Goal: Contribute content: Contribute content

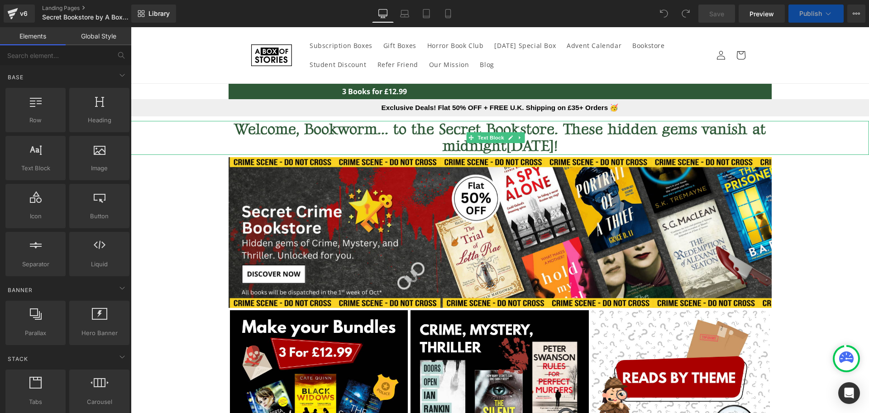
click at [580, 129] on b "Welcome, Bookworm... to the Secret Bookstore. These hidden gems vanish at midni…" at bounding box center [500, 137] width 532 height 35
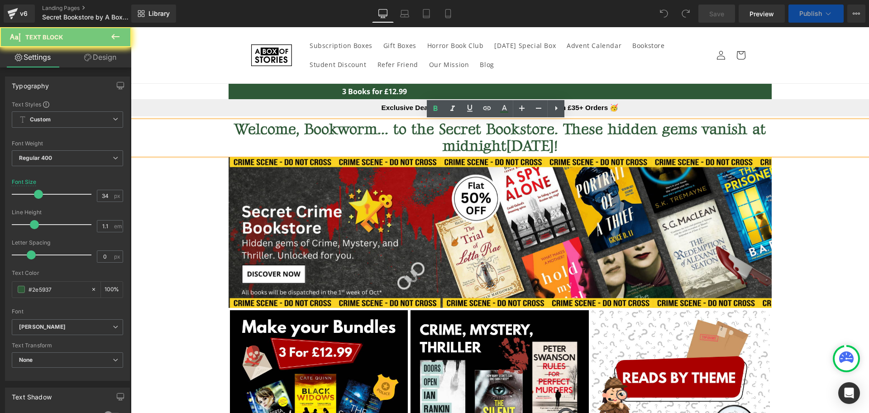
click at [580, 129] on b "Welcome, Bookworm... to the Secret Bookstore. These hidden gems vanish at midni…" at bounding box center [500, 137] width 532 height 35
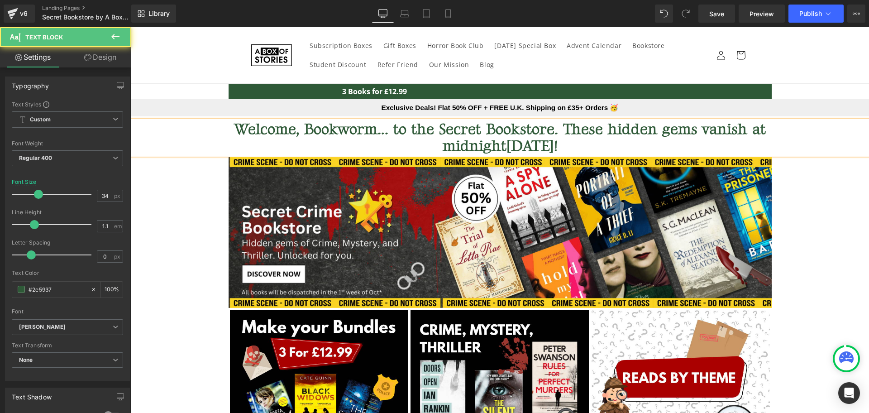
click at [473, 133] on b "Welcome, Bookworm... to the Secret Bookstore. These hidden gems vanish at midni…" at bounding box center [500, 137] width 532 height 35
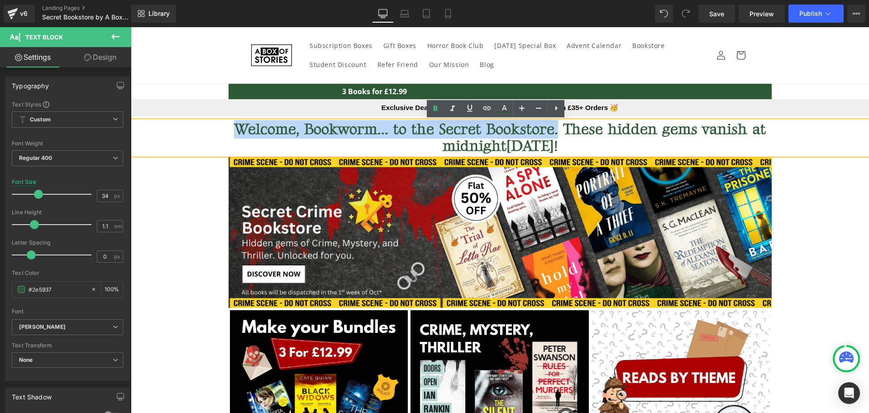
drag, startPoint x: 554, startPoint y: 132, endPoint x: 233, endPoint y: 122, distance: 320.9
click at [234, 122] on b "Welcome, Bookworm... to the Secret Bookstore. These hidden gems vanish at midni…" at bounding box center [500, 137] width 532 height 35
click at [393, 134] on b "Welcome, Bookworm... to the Secret Bookstore. These hidden gems vanish at midni…" at bounding box center [500, 137] width 532 height 35
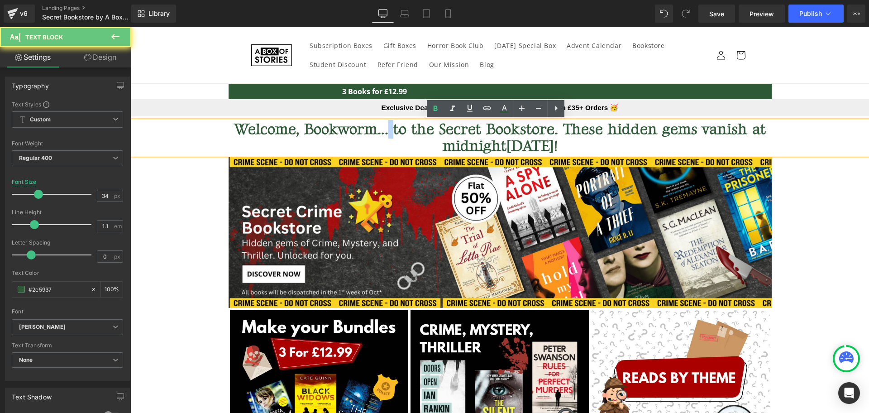
drag, startPoint x: 385, startPoint y: 129, endPoint x: 391, endPoint y: 129, distance: 5.9
click at [391, 129] on b "Welcome, Bookworm... to the Secret Bookstore. These hidden gems vanish at midni…" at bounding box center [500, 137] width 532 height 35
click at [385, 128] on b "Welcome, Bookworm... to the Secret Bookstore. These hidden gems vanish at midni…" at bounding box center [500, 137] width 532 height 35
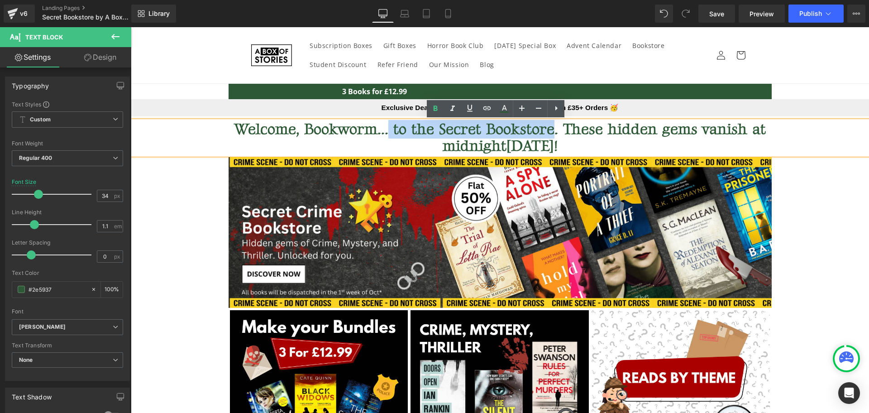
drag, startPoint x: 385, startPoint y: 128, endPoint x: 541, endPoint y: 133, distance: 155.7
click at [541, 133] on b "Welcome, Bookworm... to the Secret Bookstore. These hidden gems vanish at midni…" at bounding box center [500, 137] width 532 height 35
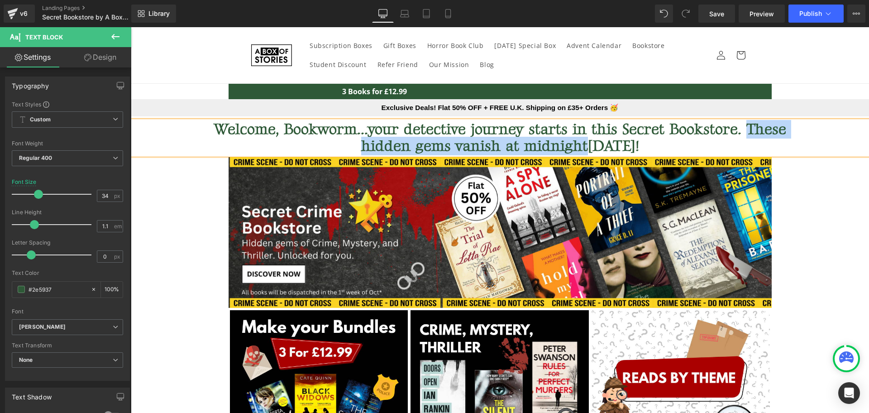
drag, startPoint x: 744, startPoint y: 129, endPoint x: 575, endPoint y: 147, distance: 170.1
click at [575, 147] on b "Welcome, Bookworm...your detective journey starts in this Secret Bookstore. The…" at bounding box center [500, 137] width 572 height 35
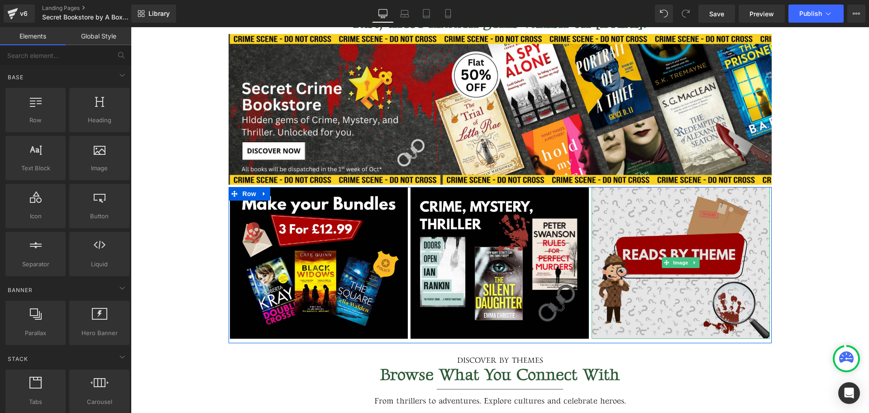
scroll to position [164, 0]
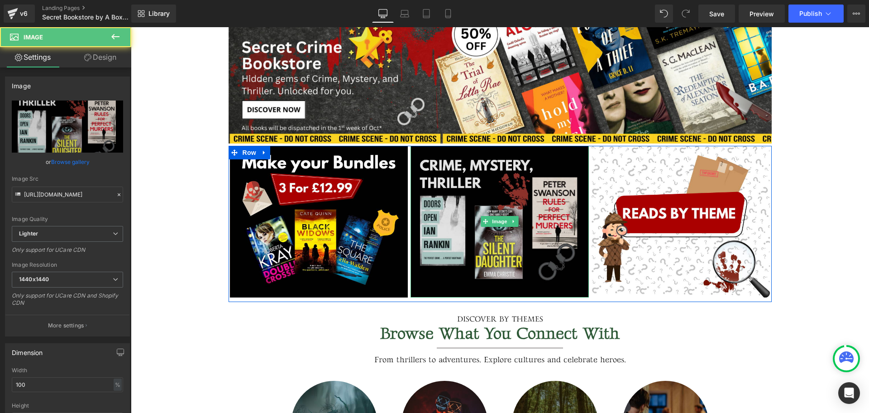
click at [481, 242] on img at bounding box center [499, 222] width 178 height 152
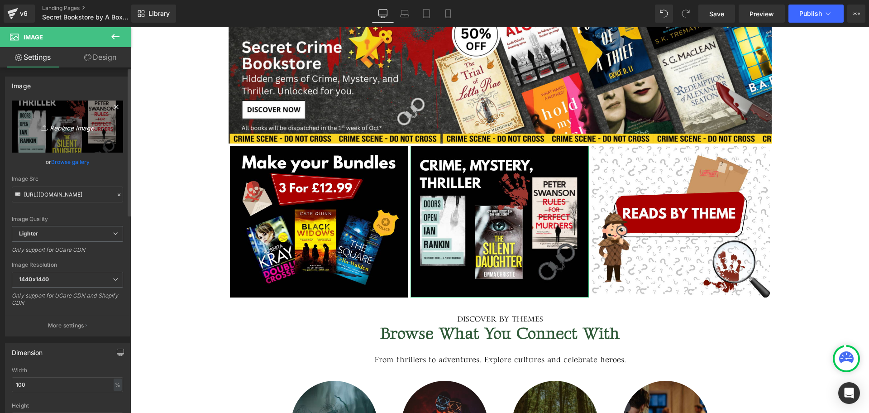
click at [69, 132] on link "Replace Image" at bounding box center [67, 126] width 111 height 52
click at [73, 162] on link "Browse gallery" at bounding box center [70, 162] width 38 height 16
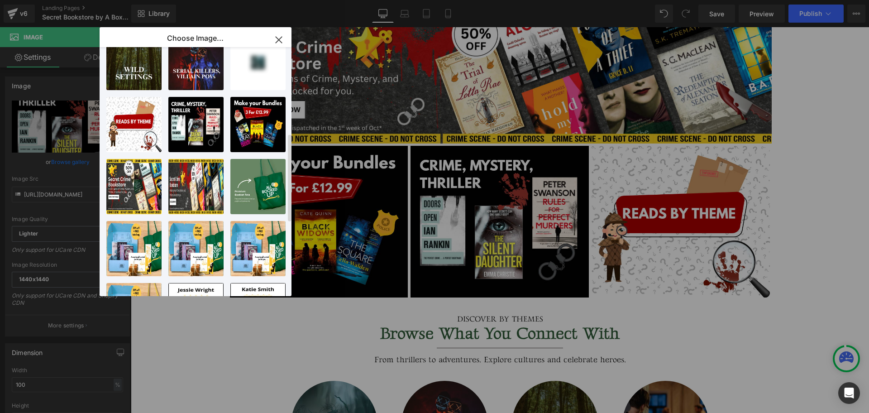
scroll to position [157, 0]
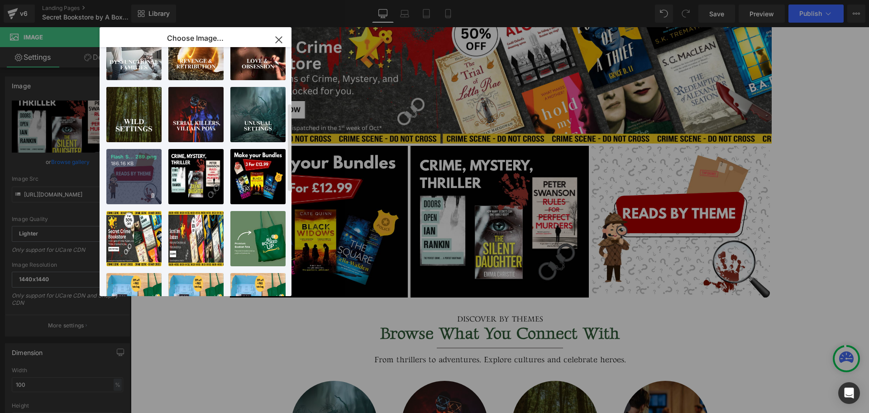
click at [123, 183] on div "Flash S... 289.png 186.16 KB" at bounding box center [133, 176] width 55 height 55
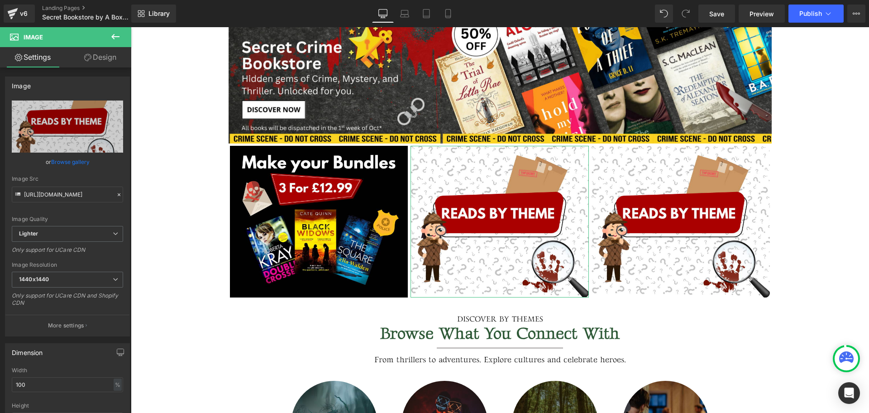
type input "[URL][DOMAIN_NAME]"
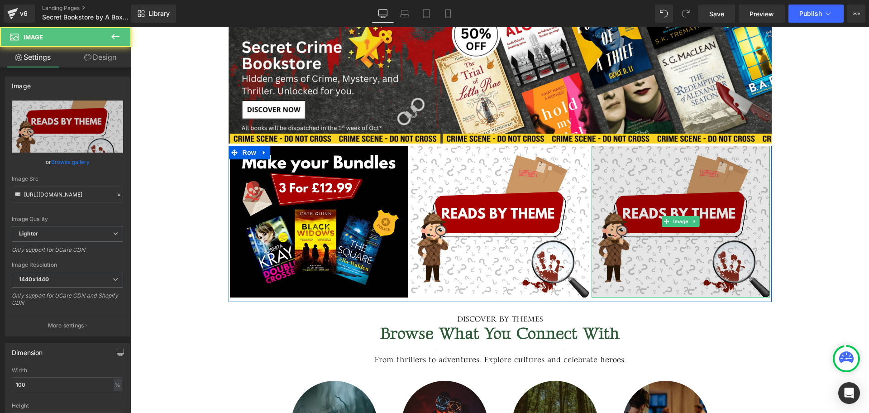
click at [684, 194] on img at bounding box center [680, 222] width 178 height 152
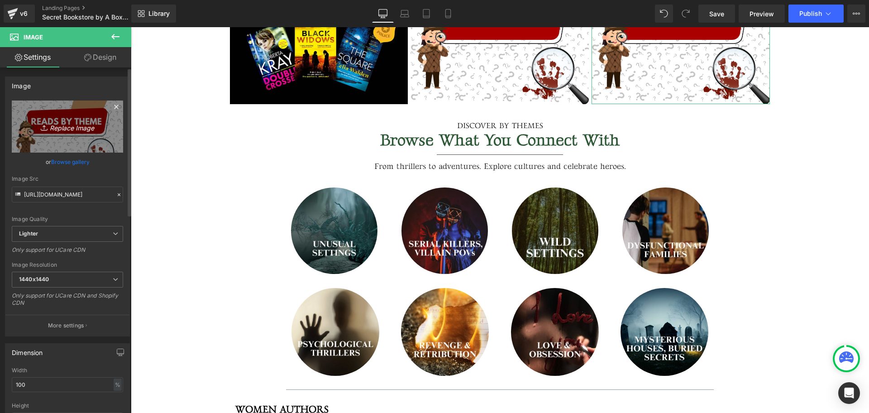
click at [81, 127] on icon "Replace Image" at bounding box center [67, 126] width 72 height 11
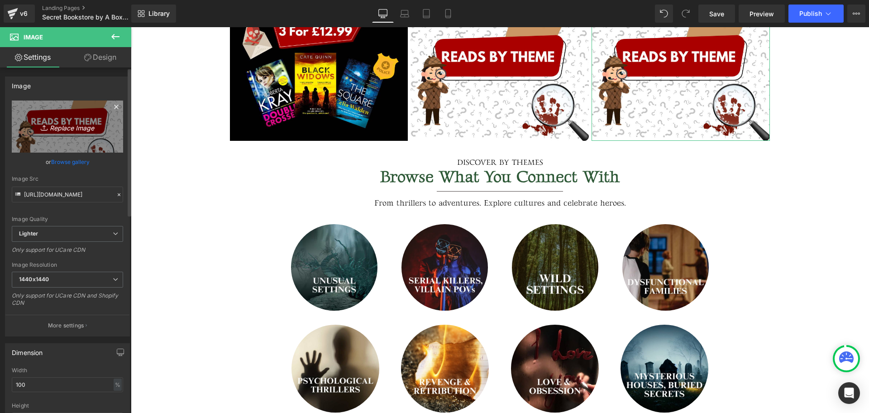
scroll to position [320, 0]
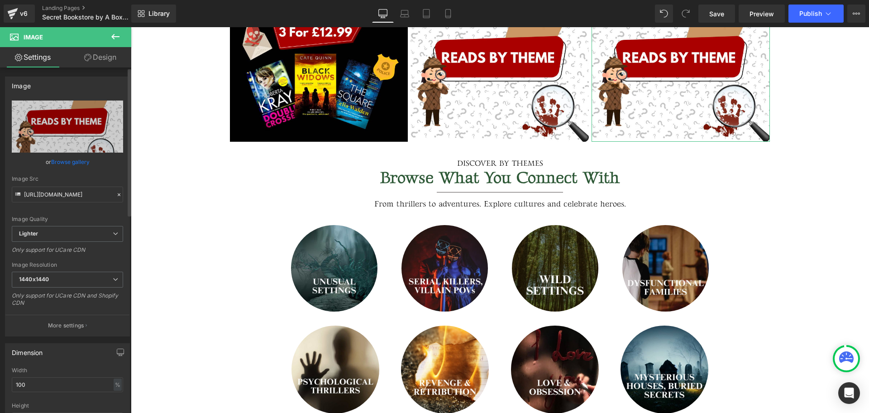
click at [75, 162] on link "Browse gallery" at bounding box center [70, 162] width 38 height 16
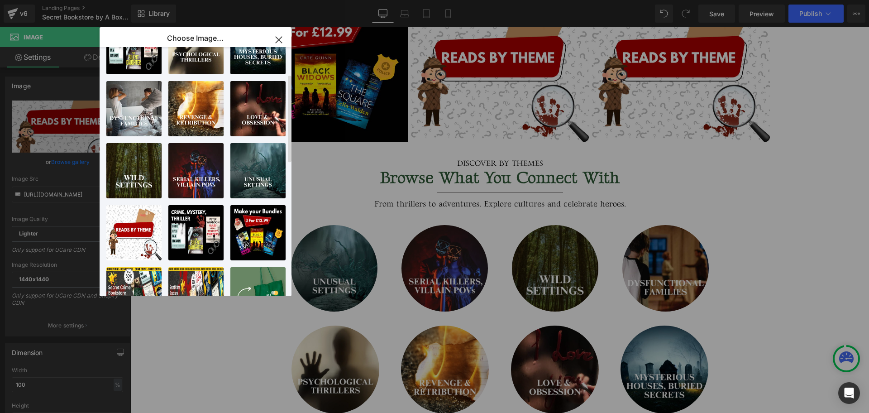
scroll to position [130, 0]
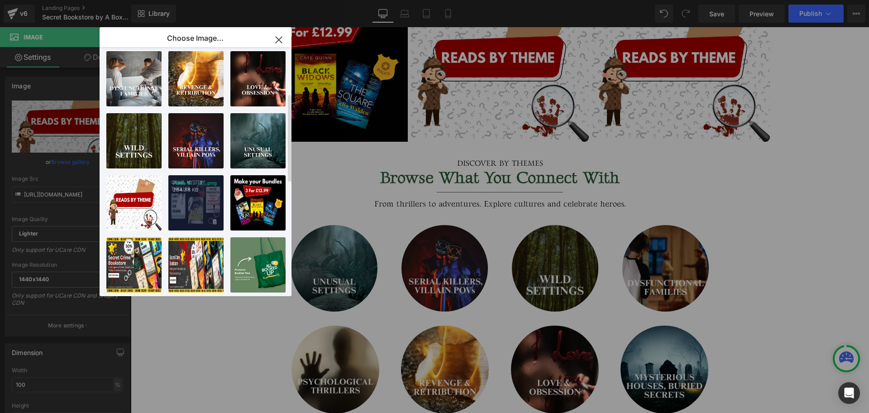
click at [186, 205] on div "Flash S... _2_.png 284.38 KB" at bounding box center [195, 202] width 55 height 55
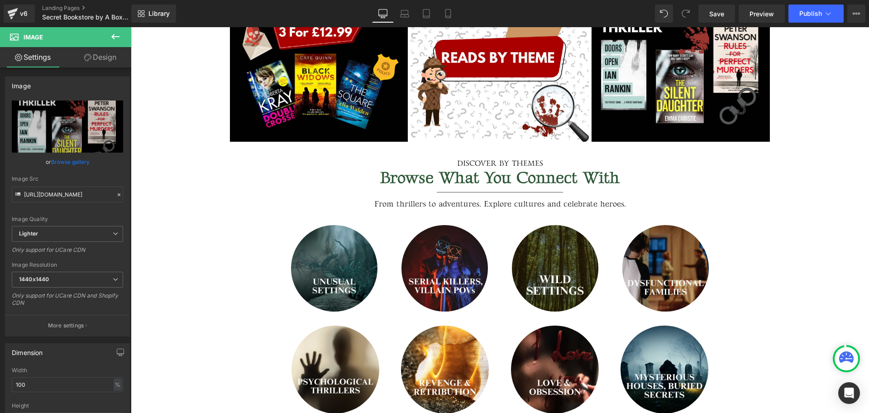
type input "[URL][DOMAIN_NAME]"
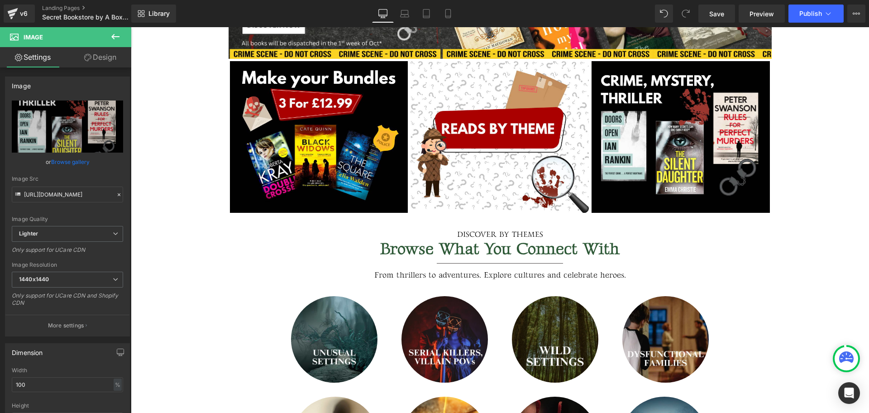
scroll to position [263, 0]
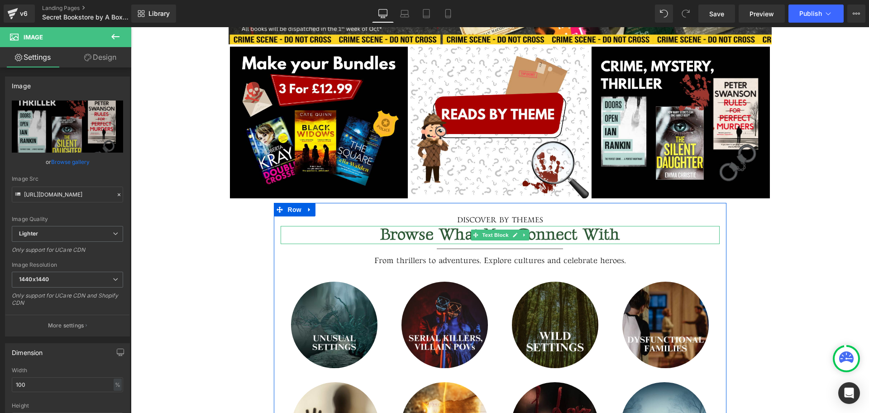
click at [577, 233] on b "Browse What You Connect With" at bounding box center [499, 234] width 239 height 19
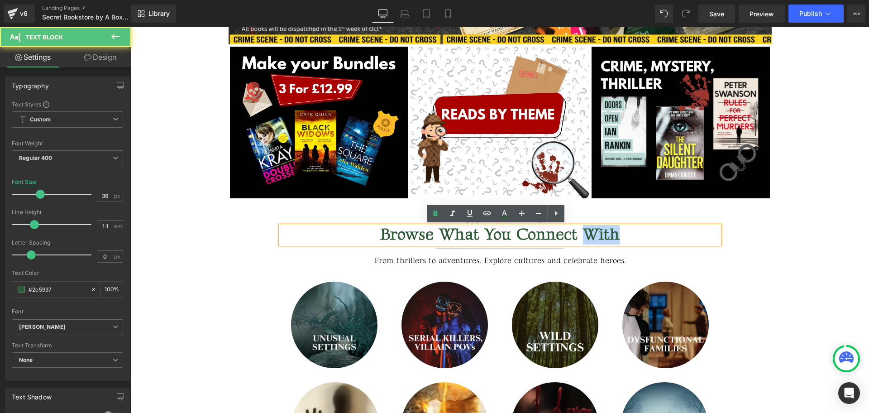
click at [619, 233] on div "Browse What You Connect With" at bounding box center [499, 235] width 439 height 18
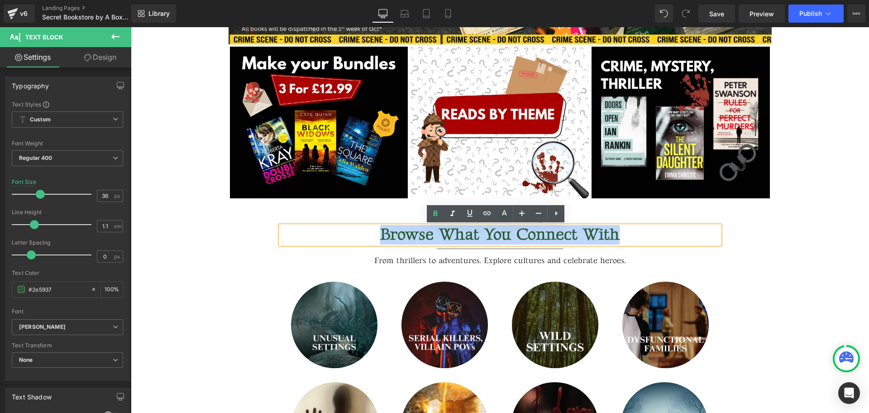
drag, startPoint x: 619, startPoint y: 233, endPoint x: 371, endPoint y: 232, distance: 247.5
click at [371, 232] on div "Browse What You Connect With" at bounding box center [499, 235] width 439 height 18
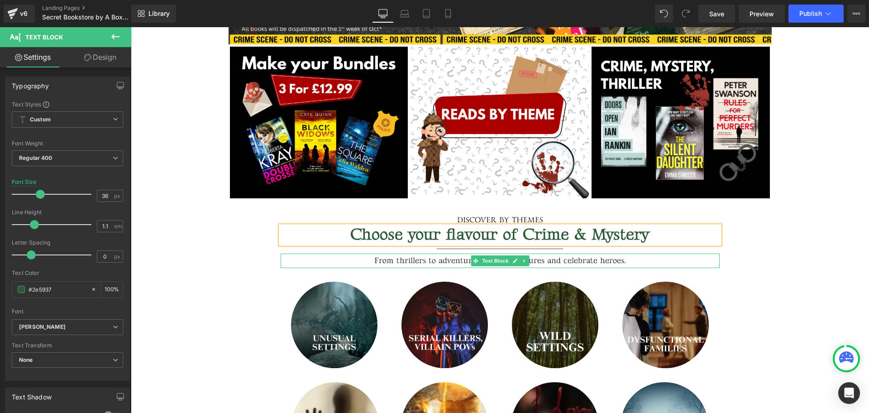
click at [390, 261] on p "From thrillers to adventures. Explore cultures and celebrate heroes." at bounding box center [499, 260] width 439 height 14
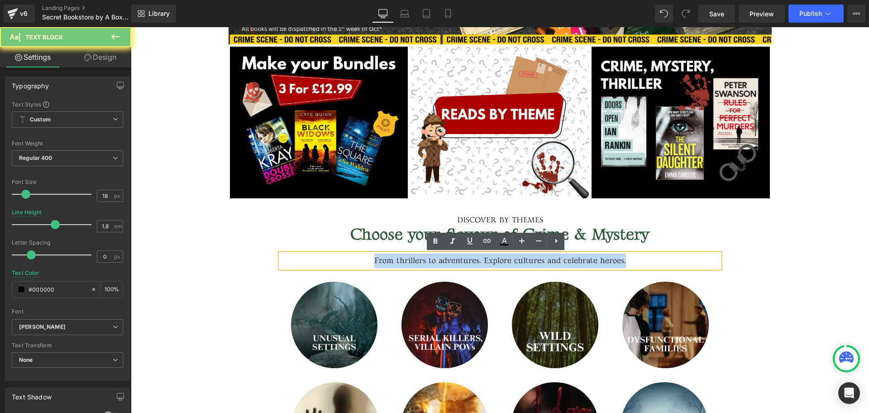
click at [390, 261] on p "From thrillers to adventures. Explore cultures and celebrate heroes." at bounding box center [499, 260] width 439 height 14
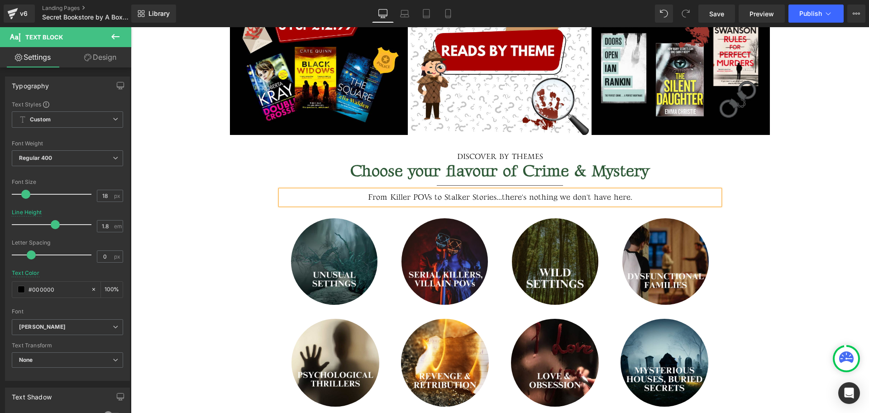
scroll to position [394, 0]
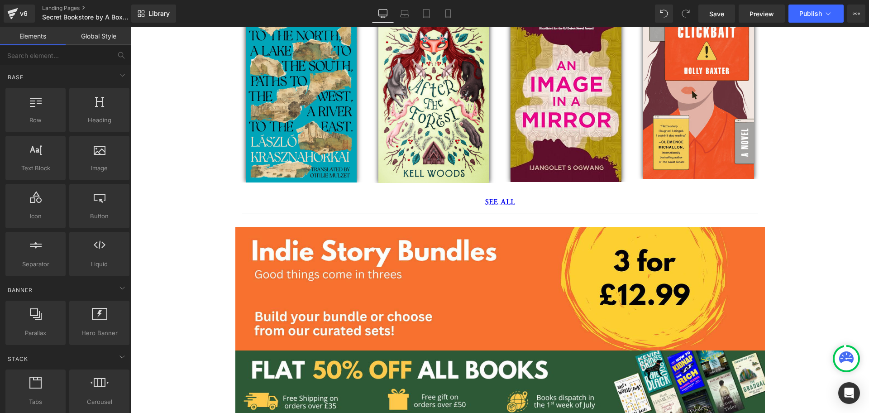
scroll to position [2423, 0]
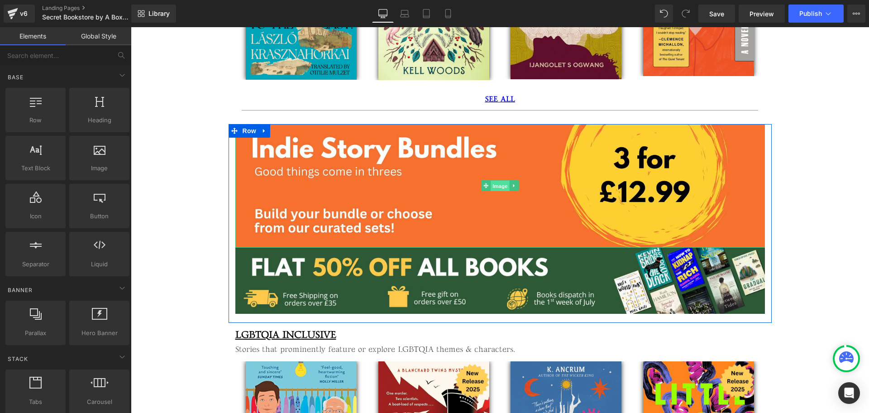
click at [490, 182] on span "Image" at bounding box center [499, 186] width 19 height 11
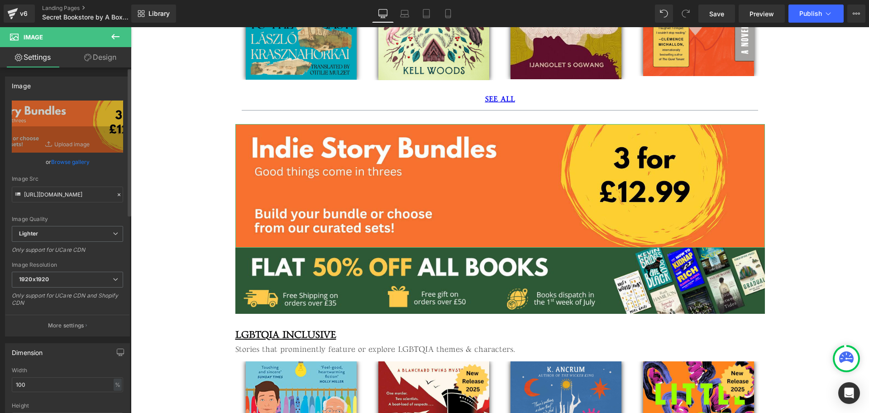
click at [71, 162] on link "Browse gallery" at bounding box center [70, 162] width 38 height 16
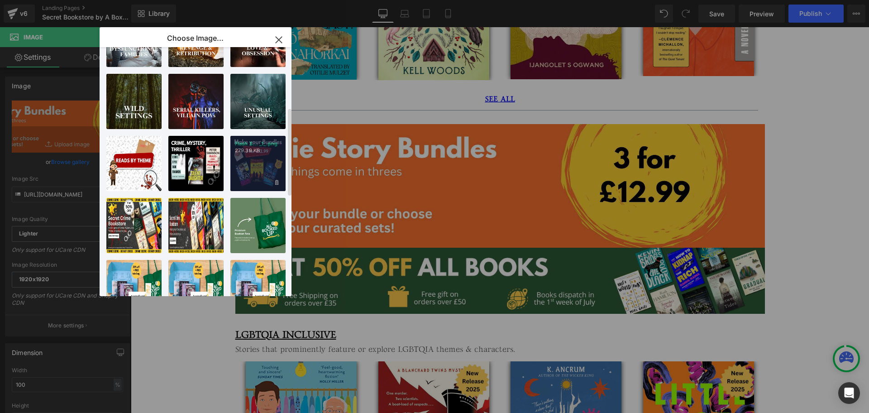
scroll to position [0, 0]
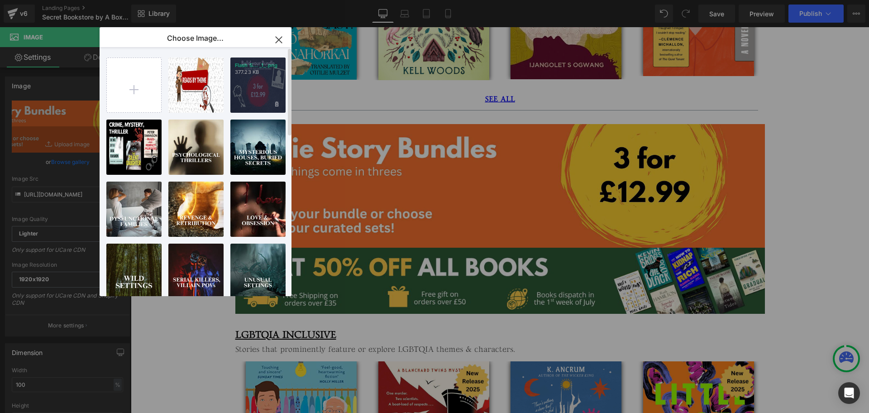
click at [261, 96] on div "Flash S... _1_.png 377.23 KB" at bounding box center [257, 84] width 55 height 55
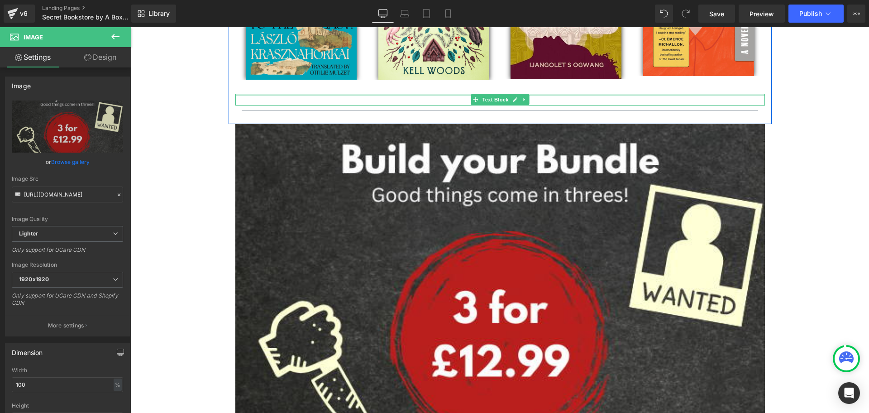
type input "[URL][DOMAIN_NAME]"
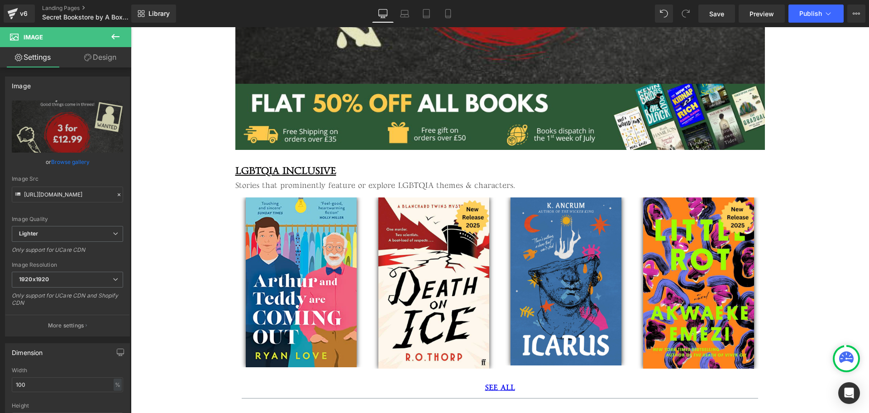
scroll to position [2805, 0]
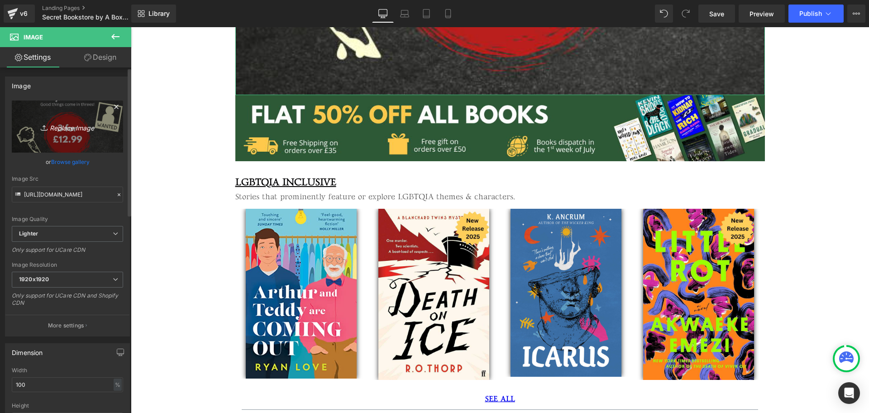
click at [76, 125] on icon "Replace Image" at bounding box center [67, 126] width 72 height 11
type input "C:\fakepath\Flash Sale Landing Page Middle Section Desktop Banner (1).png"
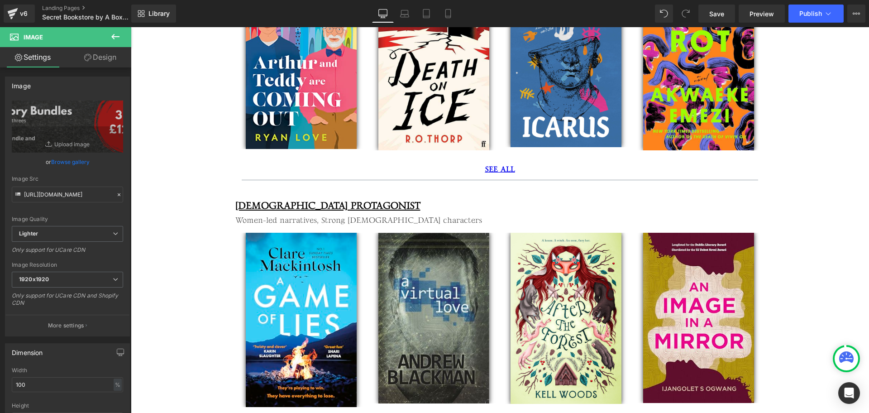
type input "[URL][DOMAIN_NAME]"
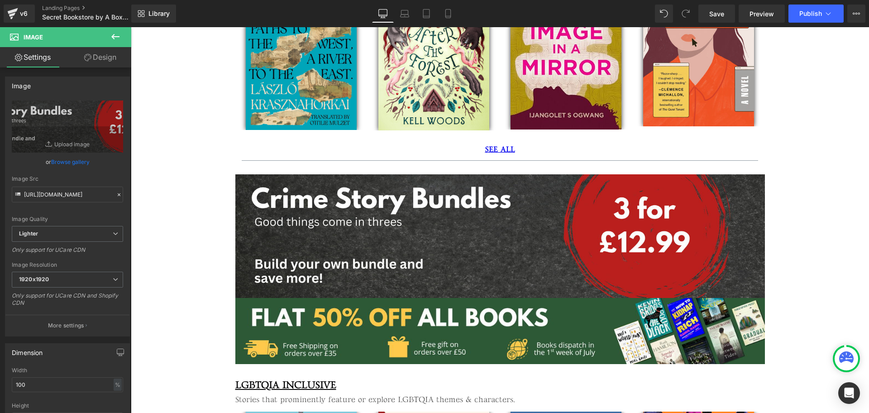
scroll to position [2371, 0]
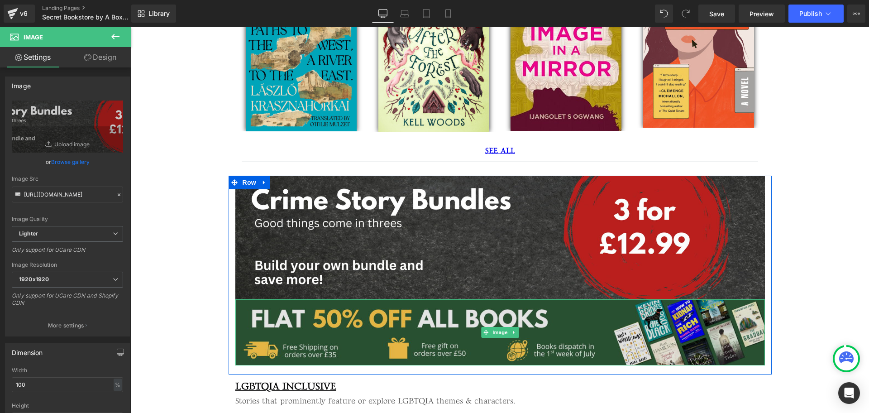
click at [346, 326] on img at bounding box center [499, 332] width 529 height 66
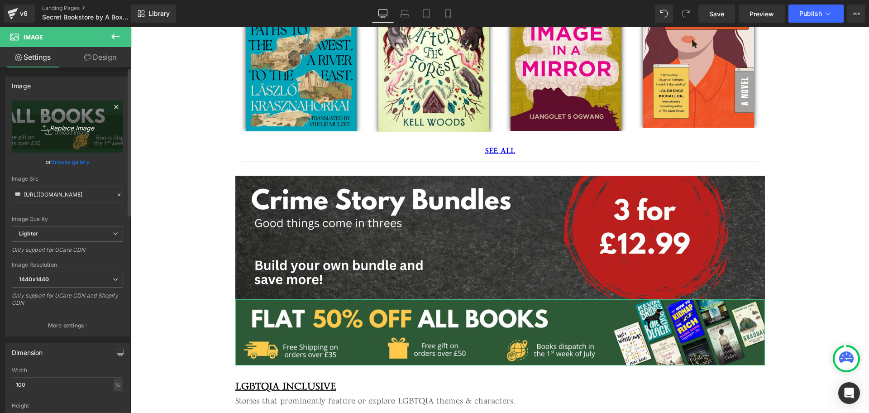
click at [55, 129] on icon "Replace Image" at bounding box center [67, 126] width 72 height 11
type input "C:\fakepath\Website Thin Banner 1600 x 200 (3).png"
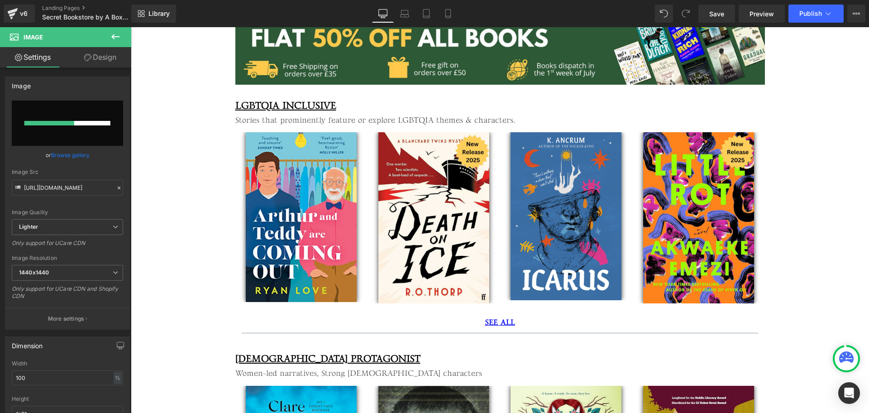
scroll to position [2654, 0]
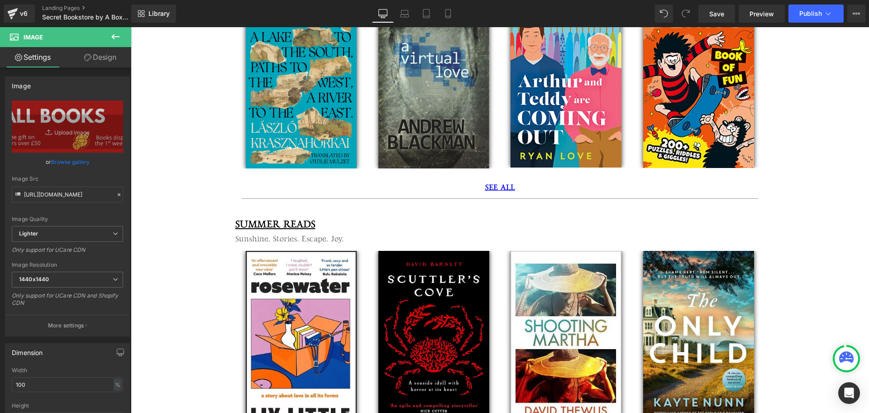
type input "[URL][DOMAIN_NAME]"
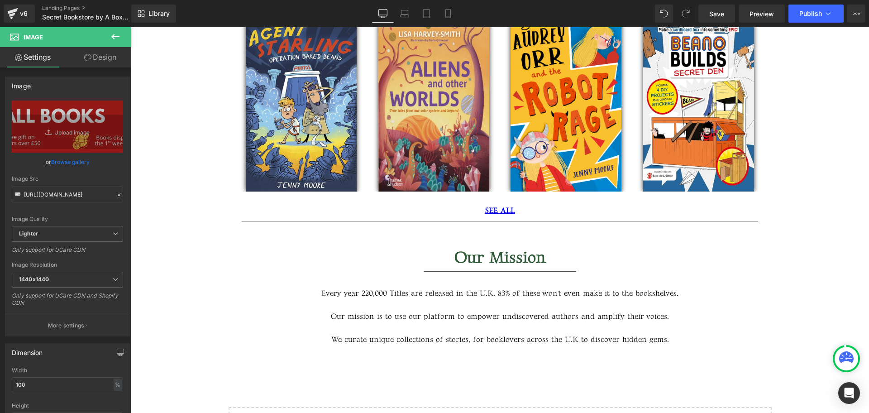
scroll to position [6004, 0]
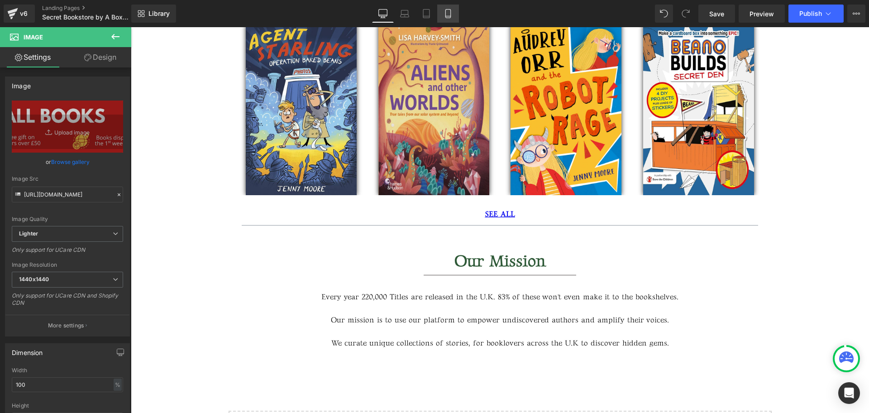
drag, startPoint x: 455, startPoint y: 12, endPoint x: 51, endPoint y: 302, distance: 497.5
click at [455, 12] on link "Mobile" at bounding box center [448, 14] width 22 height 18
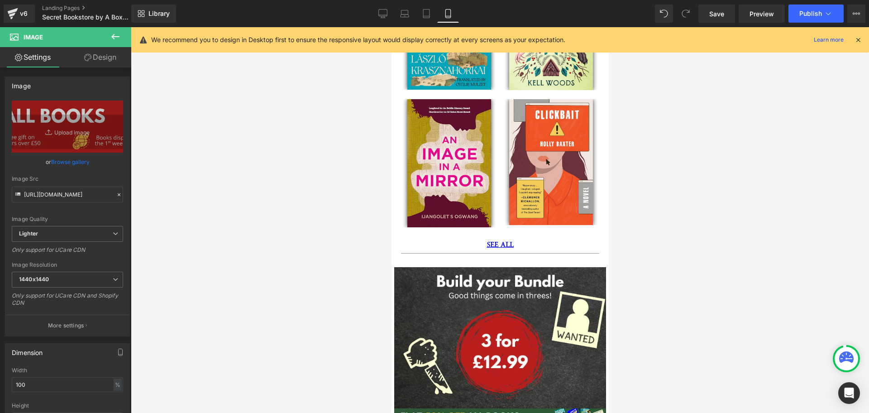
scroll to position [2817, 0]
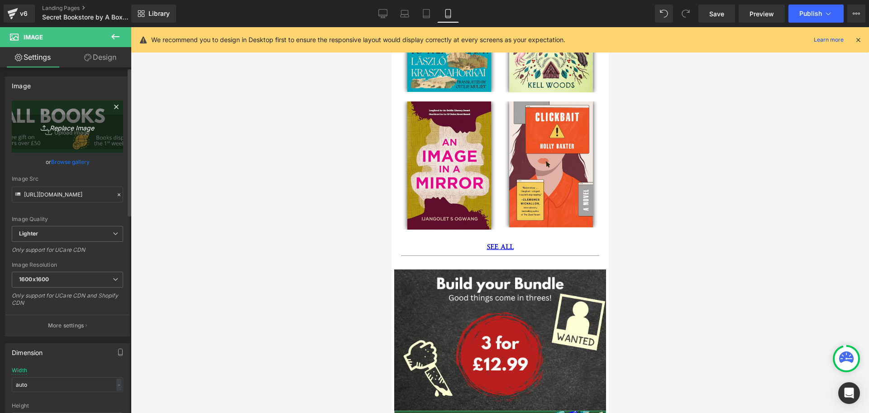
click at [81, 133] on link "Replace Image" at bounding box center [67, 126] width 111 height 52
type input "C:\fakepath\Website Thin Banner 1600 x 200 (3).png"
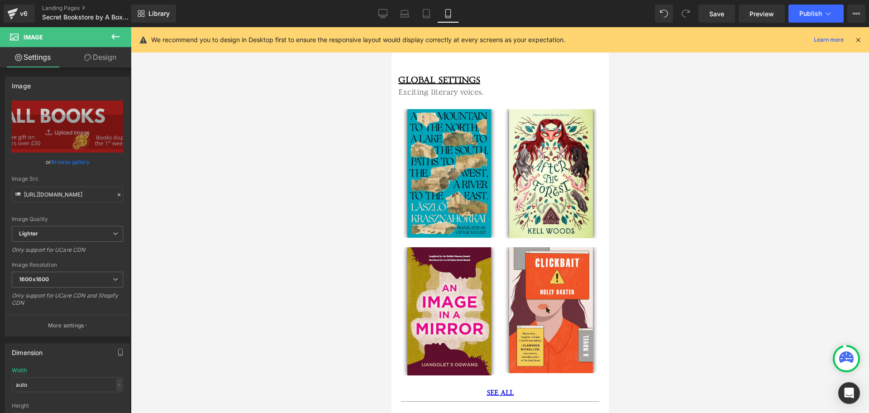
type input "[URL][DOMAIN_NAME]"
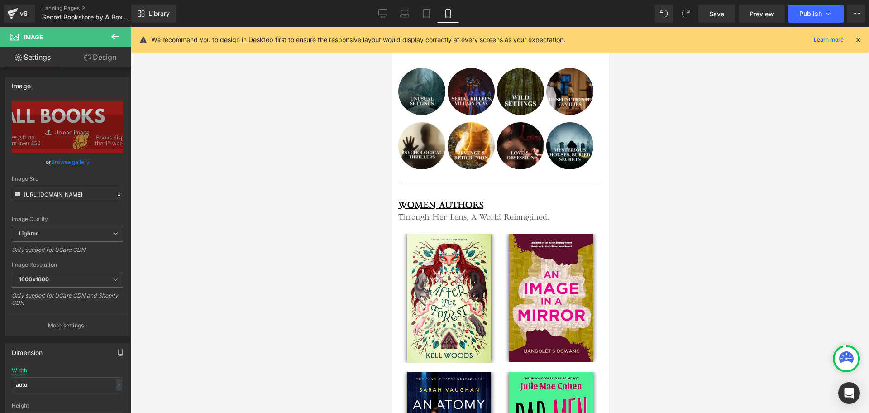
scroll to position [0, 0]
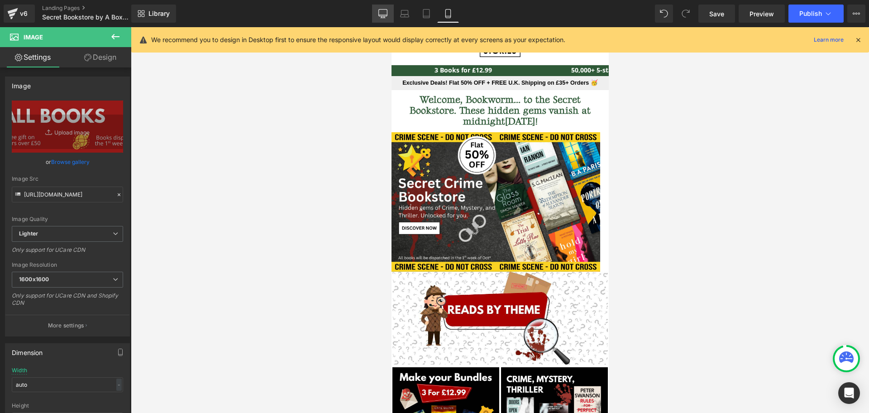
drag, startPoint x: 390, startPoint y: 17, endPoint x: 451, endPoint y: 166, distance: 161.3
click at [389, 17] on link "Desktop" at bounding box center [383, 14] width 22 height 18
type input "100"
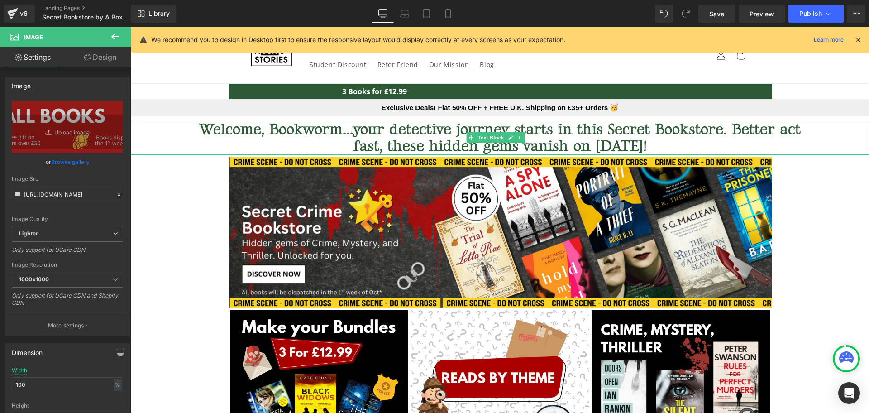
click at [505, 139] on span "Text Block" at bounding box center [490, 137] width 30 height 11
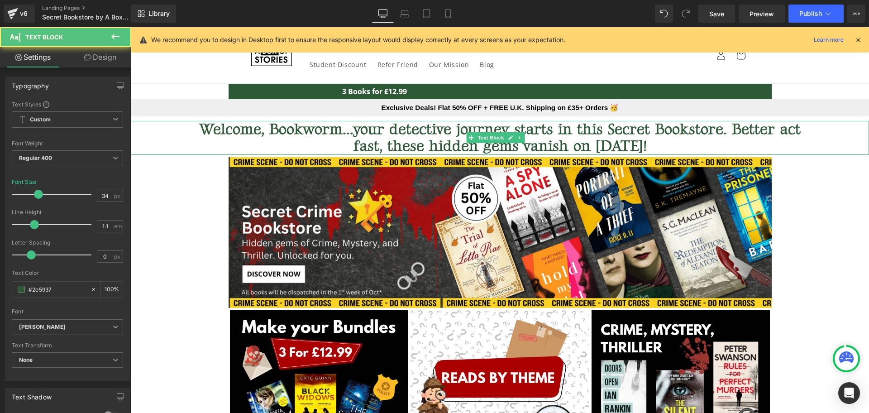
click at [391, 143] on b "Welcome, Bookworm...your detective journey starts in this Secret Bookstore. Bet…" at bounding box center [499, 137] width 601 height 35
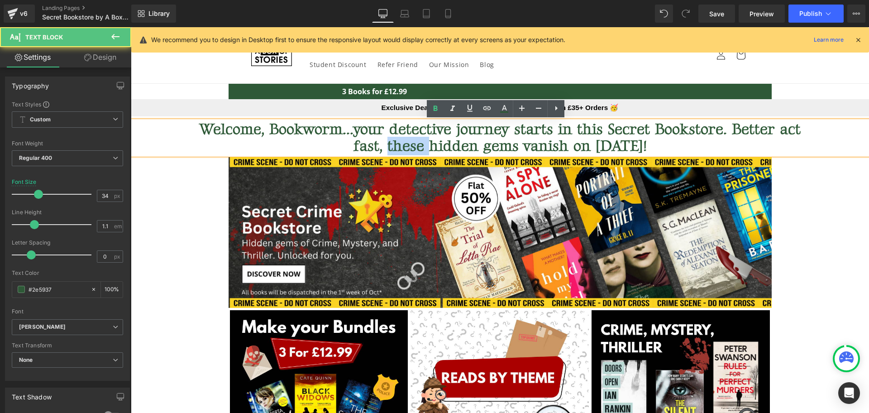
click at [391, 143] on b "Welcome, Bookworm...your detective journey starts in this Secret Bookstore. Bet…" at bounding box center [499, 137] width 601 height 35
copy b "Welcome, Bookworm...your detective journey starts in this Secret Bookstore. Bet…"
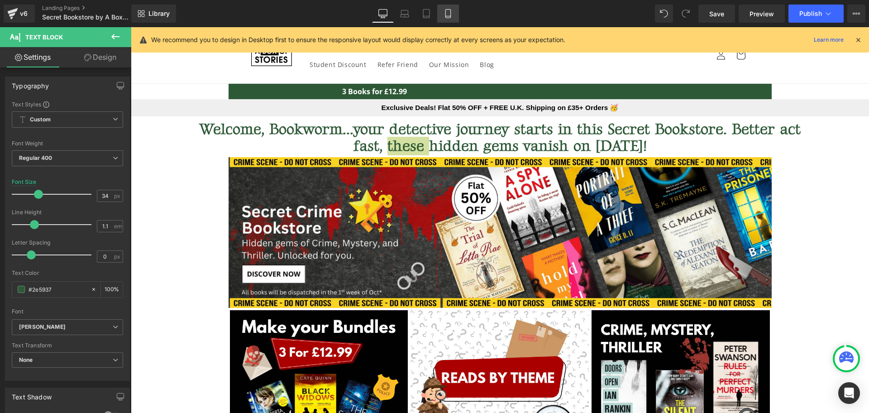
click at [444, 16] on icon at bounding box center [447, 13] width 9 height 9
type input "32"
type input "100"
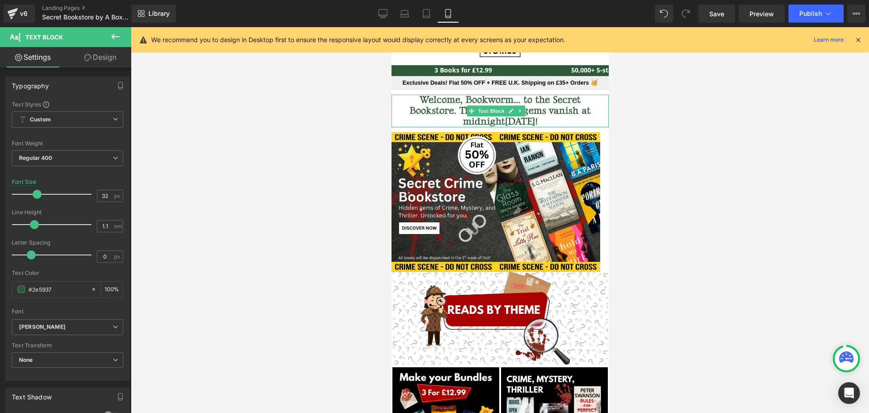
click at [434, 109] on b "Welcome, Bookworm... to the Secret Bookstore. These hidden gems vanish at midni…" at bounding box center [499, 111] width 181 height 34
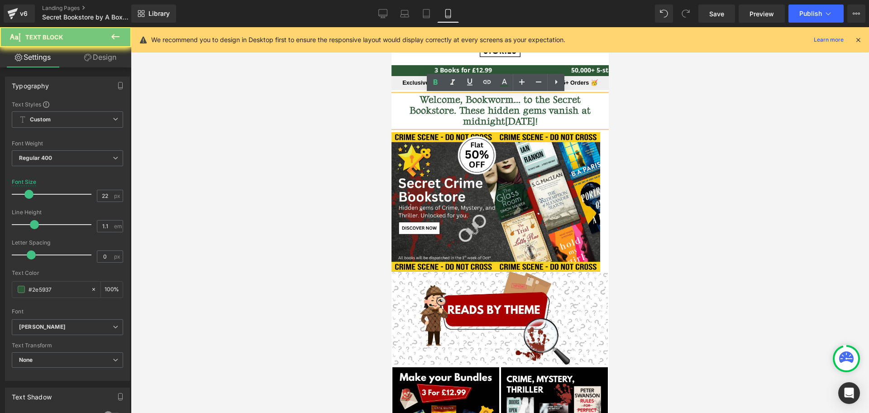
click at [434, 109] on b "Welcome, Bookworm... to the Secret Bookstore. These hidden gems vanish at midni…" at bounding box center [499, 111] width 181 height 34
paste div
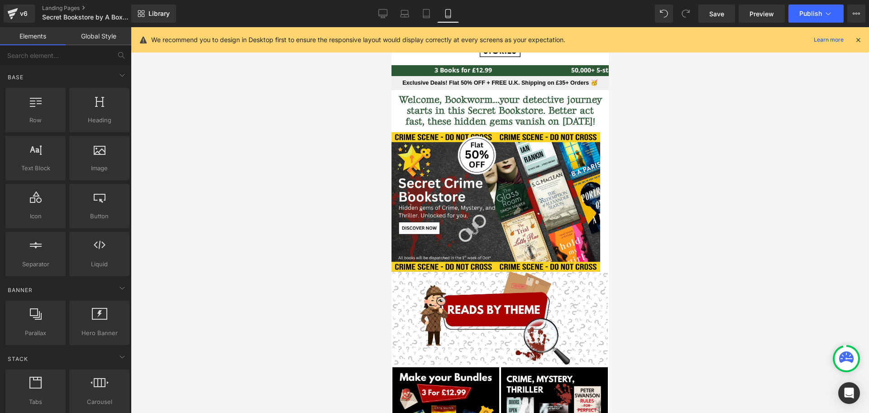
click at [669, 157] on div at bounding box center [500, 219] width 738 height 385
click at [589, 110] on div "Welcome, Bookworm...your detective journey starts in this Secret Bookstore. Bet…" at bounding box center [499, 111] width 217 height 33
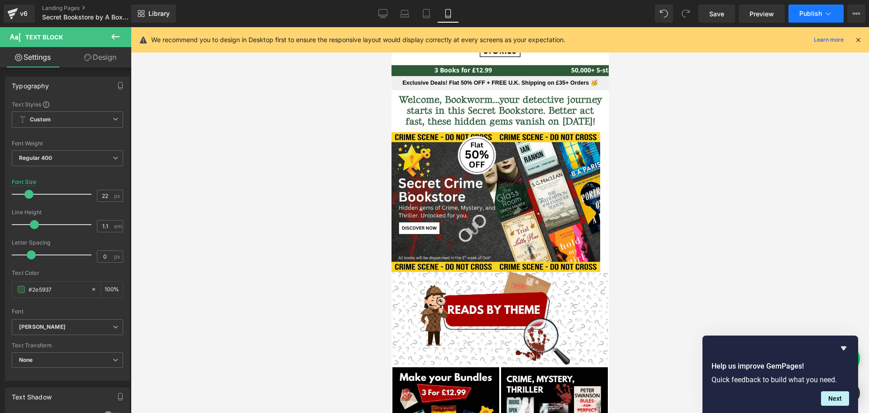
click at [811, 13] on span "Publish" at bounding box center [810, 13] width 23 height 7
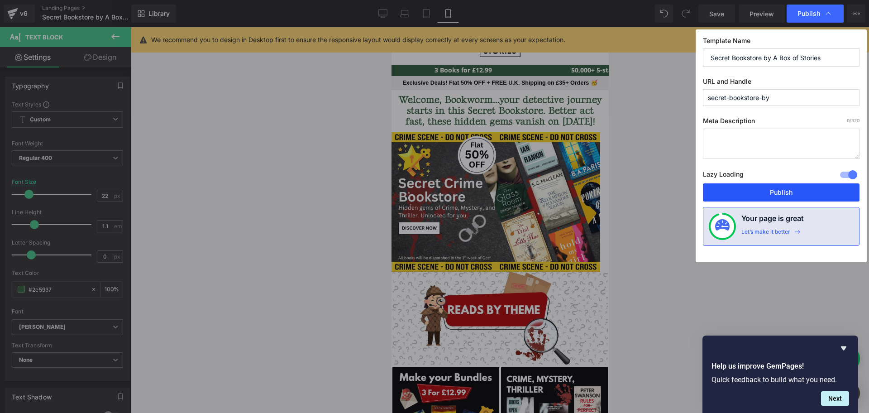
click at [771, 197] on button "Publish" at bounding box center [781, 192] width 157 height 18
